Goal: Transaction & Acquisition: Book appointment/travel/reservation

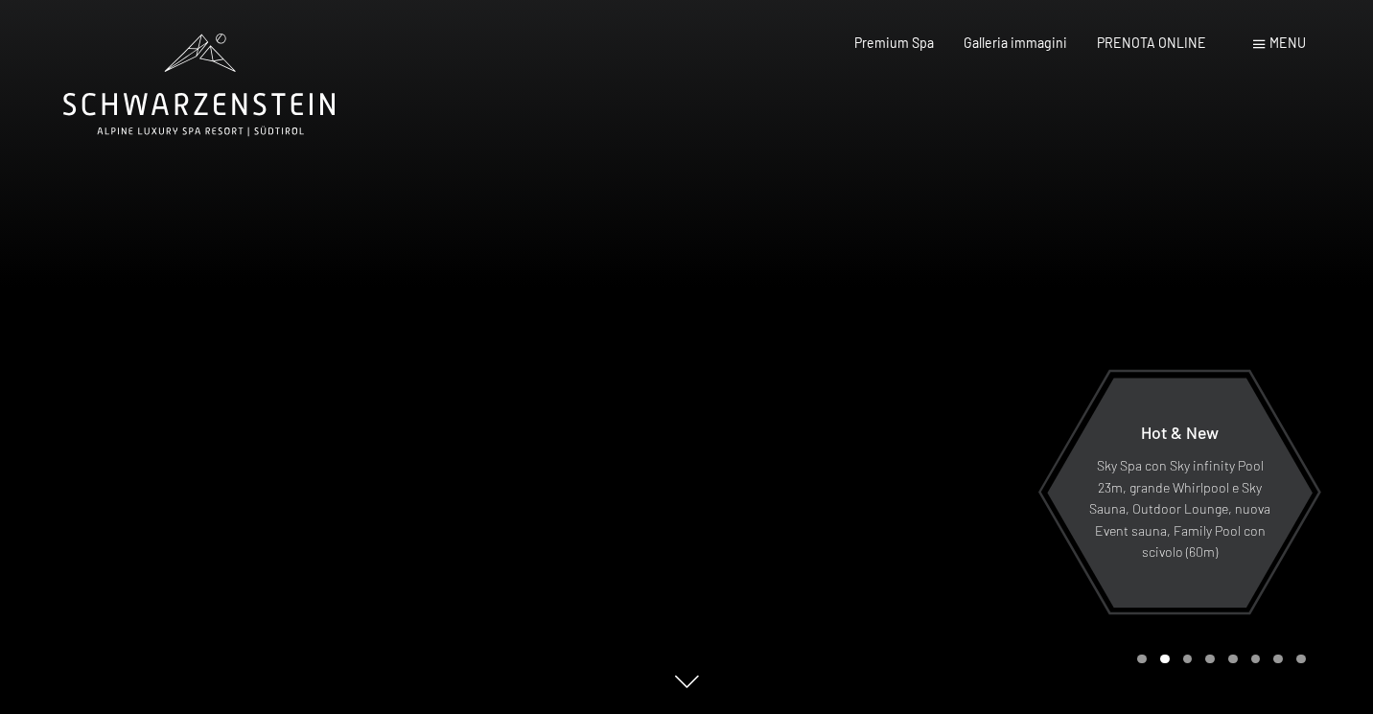
click at [1282, 42] on span "Menu" at bounding box center [1287, 43] width 36 height 16
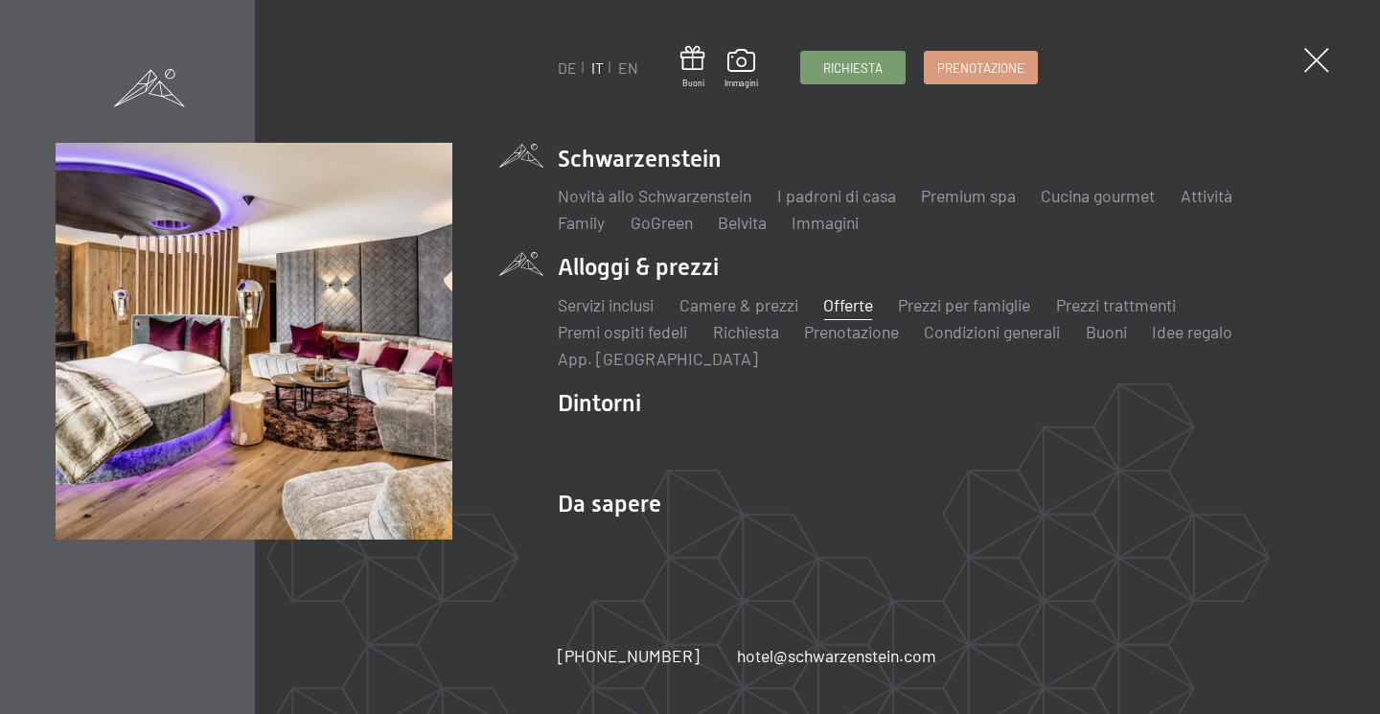
click at [858, 298] on link "Offerte" at bounding box center [848, 304] width 50 height 21
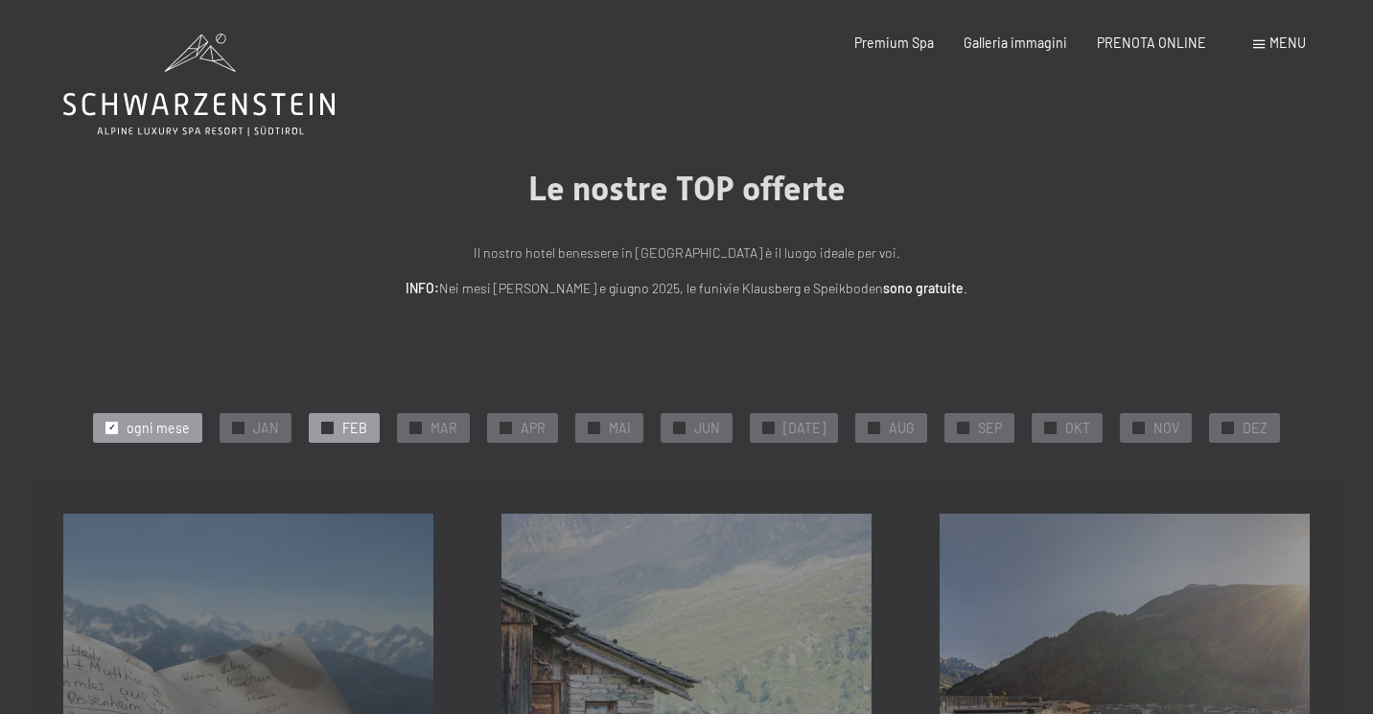
click at [356, 427] on span "FEB" at bounding box center [354, 428] width 25 height 19
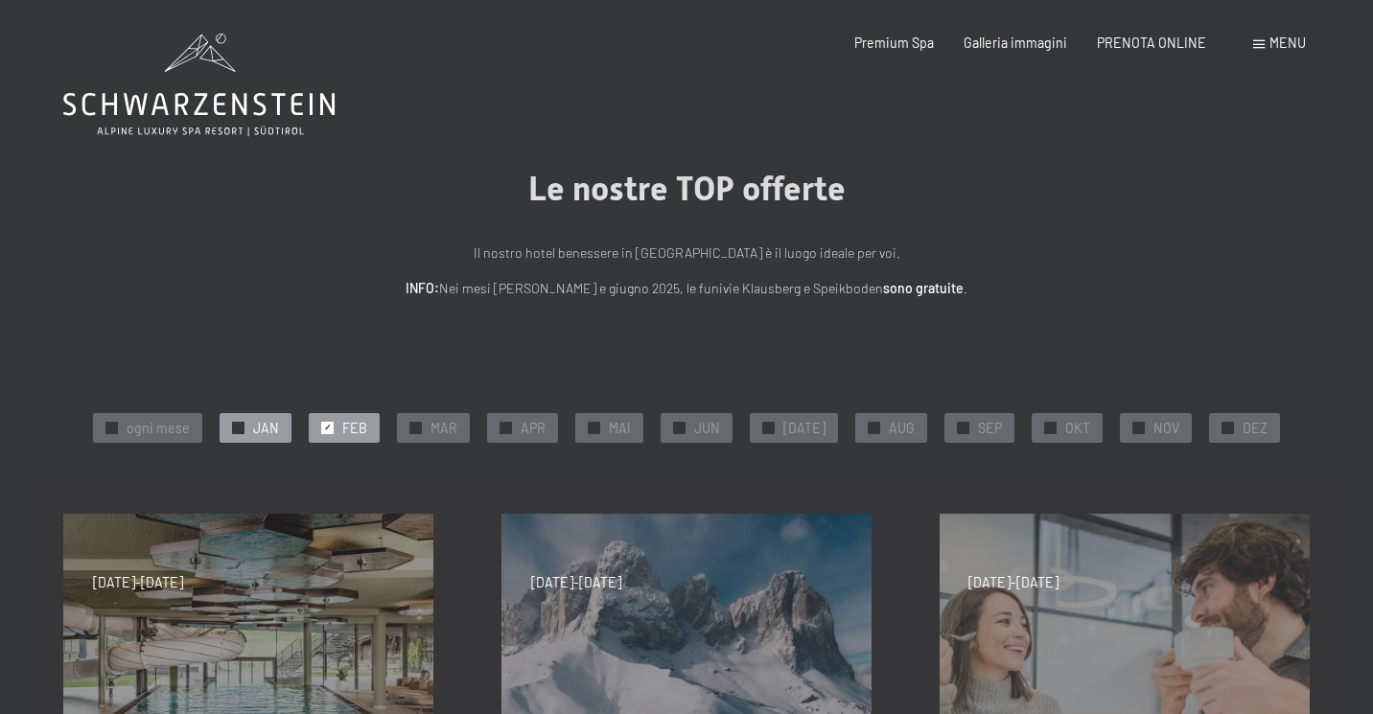
click at [265, 428] on span "JAN" at bounding box center [266, 428] width 26 height 19
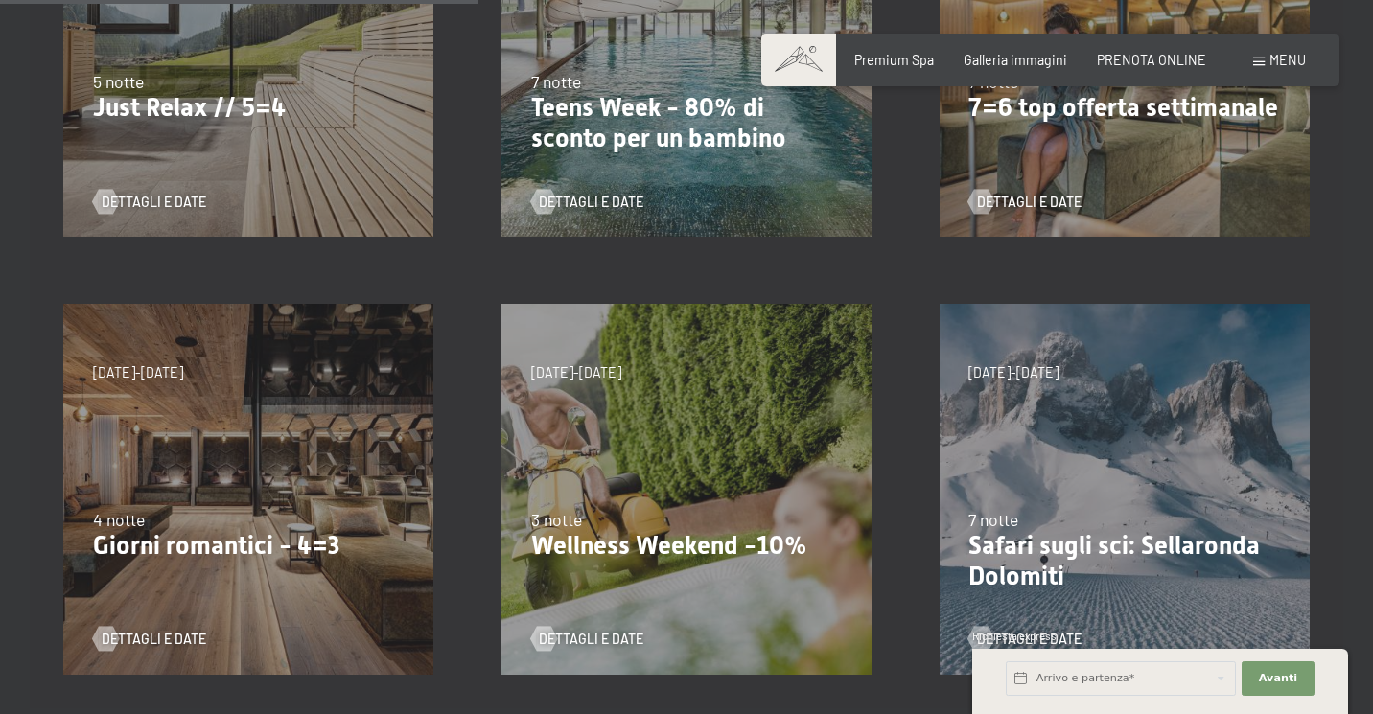
scroll to position [650, 0]
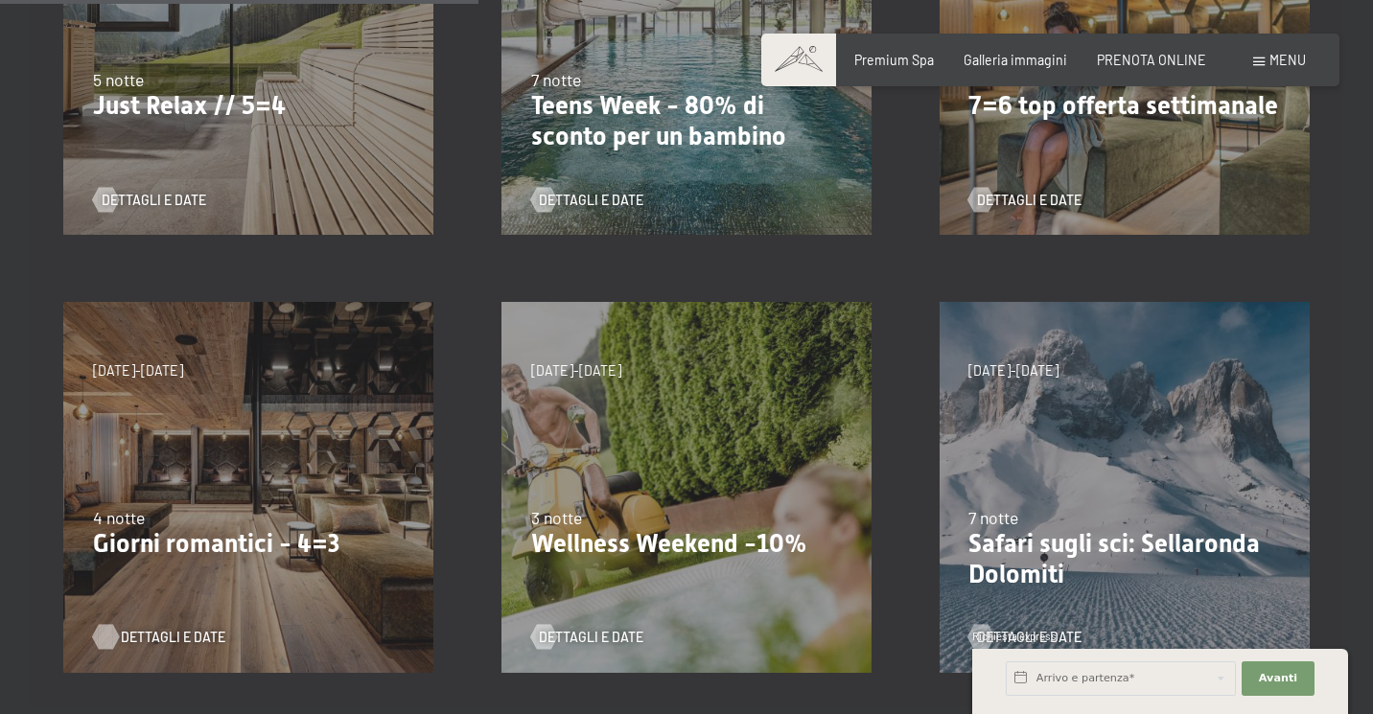
click at [167, 636] on span "Dettagli e Date" at bounding box center [173, 637] width 104 height 19
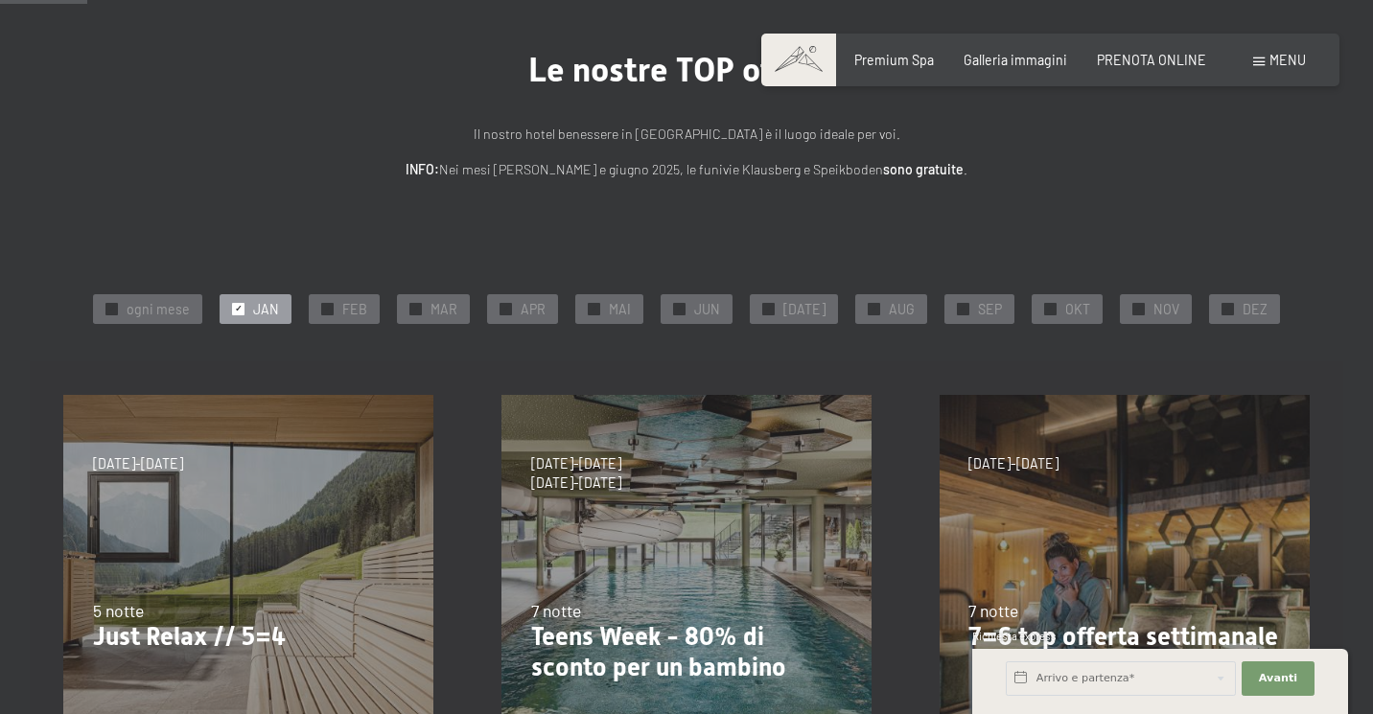
scroll to position [274, 0]
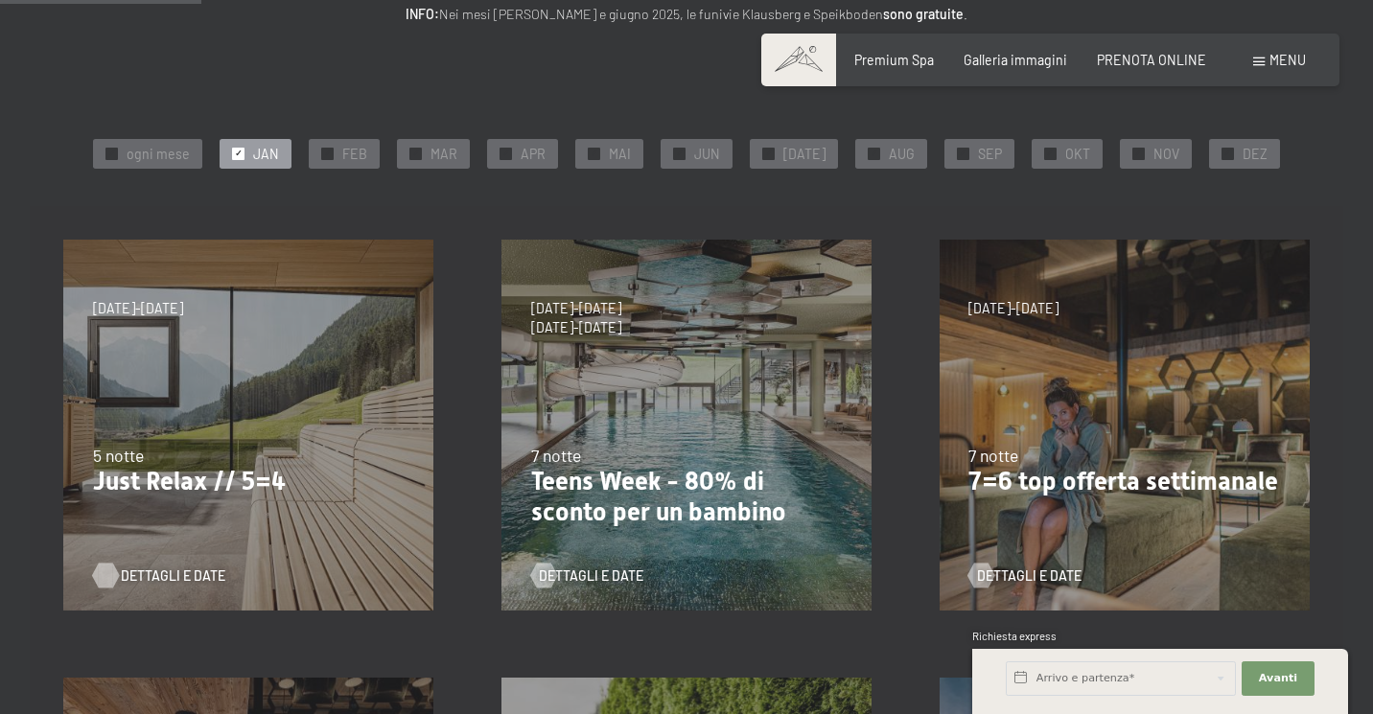
click at [144, 577] on span "Dettagli e Date" at bounding box center [173, 575] width 104 height 19
